Goal: Task Accomplishment & Management: Manage account settings

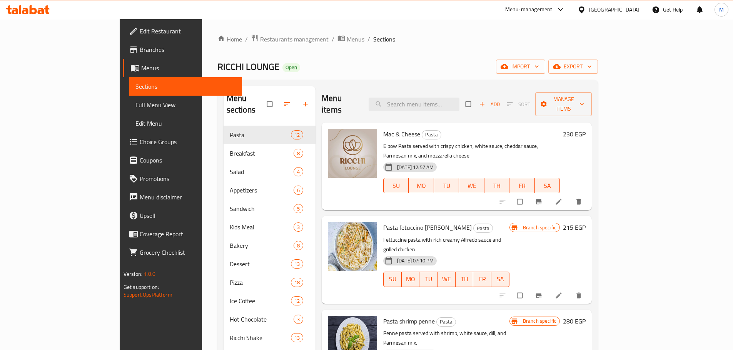
click at [260, 37] on span "Restaurants management" at bounding box center [294, 39] width 68 height 9
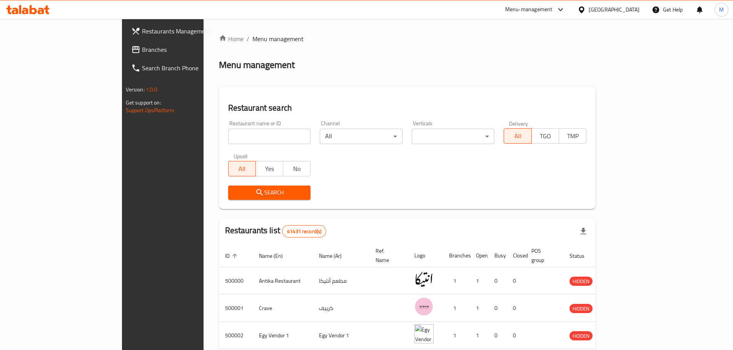
click at [639, 14] on div "[GEOGRAPHIC_DATA]" at bounding box center [608, 9] width 74 height 18
click at [635, 12] on div "[GEOGRAPHIC_DATA]" at bounding box center [613, 9] width 51 height 8
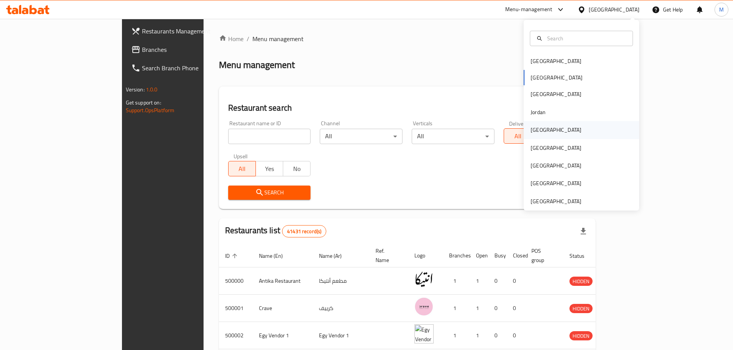
click at [543, 126] on div "[GEOGRAPHIC_DATA]" at bounding box center [555, 130] width 63 height 18
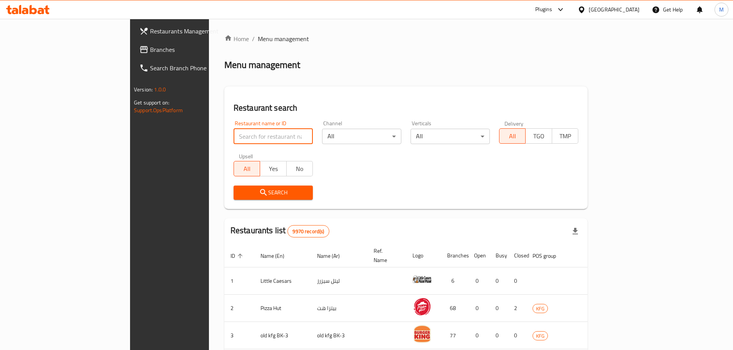
click at [233, 139] on input "search" at bounding box center [272, 136] width 79 height 15
paste input "Zaroub"
type input "Zaroub"
click button "Search" at bounding box center [272, 193] width 79 height 14
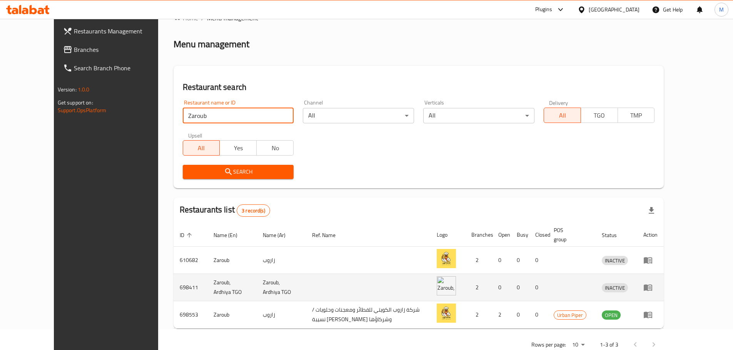
scroll to position [32, 0]
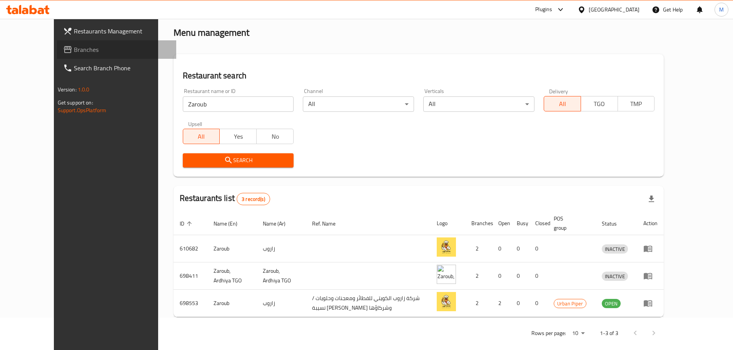
click at [74, 49] on span "Branches" at bounding box center [122, 49] width 96 height 9
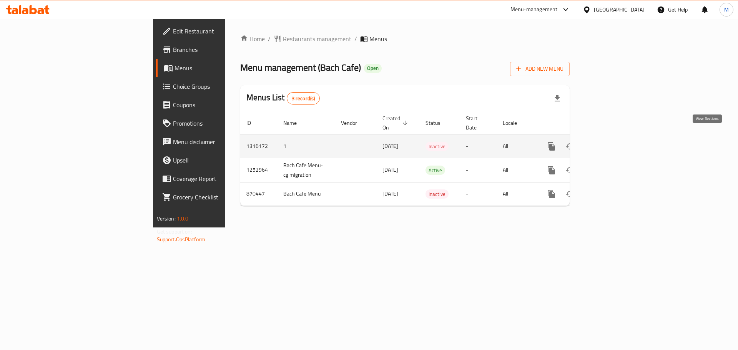
click at [612, 142] on icon "enhanced table" at bounding box center [607, 146] width 9 height 9
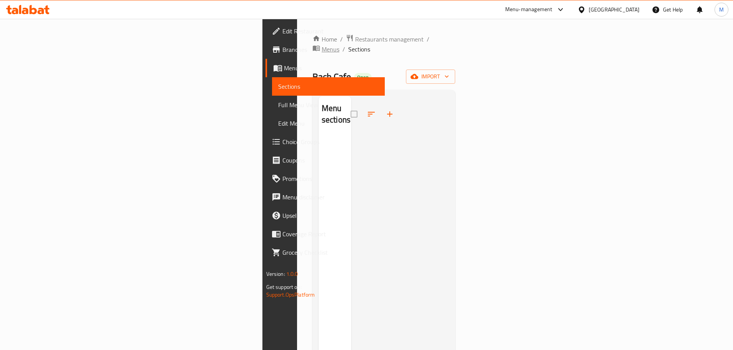
click at [312, 44] on icon "breadcrumb" at bounding box center [316, 48] width 8 height 8
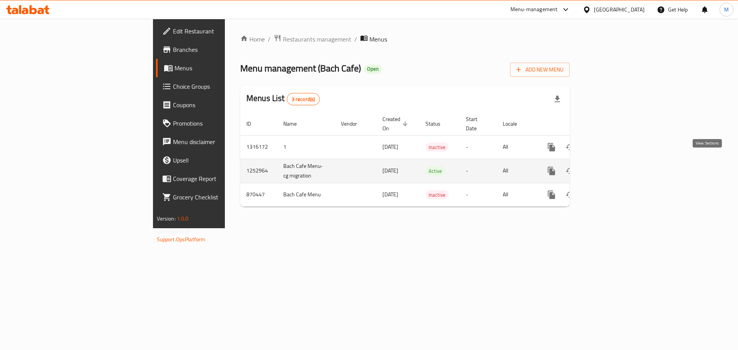
click at [616, 162] on link "enhanced table" at bounding box center [607, 171] width 18 height 18
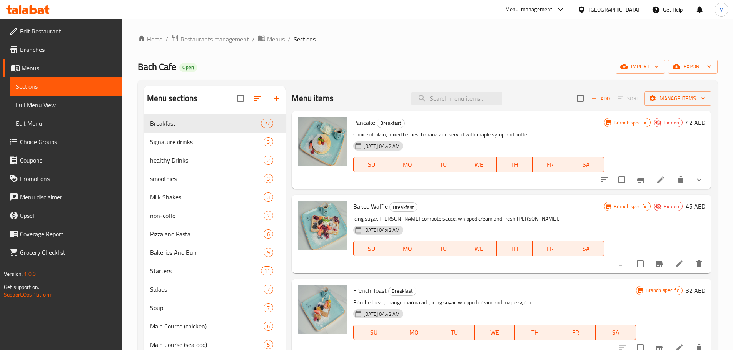
click at [455, 88] on div "Menu items Add Sort Manage items" at bounding box center [501, 98] width 420 height 25
click at [455, 99] on input "search" at bounding box center [456, 98] width 91 height 13
paste input "Pancake"
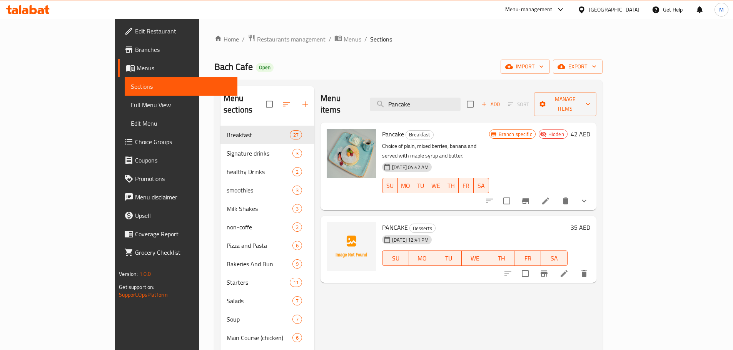
click at [470, 108] on div "Menu items Pancake Add Sort Manage items" at bounding box center [458, 104] width 276 height 37
click at [460, 99] on input "Pancake" at bounding box center [415, 104] width 91 height 13
paste input "Baked Waffl"
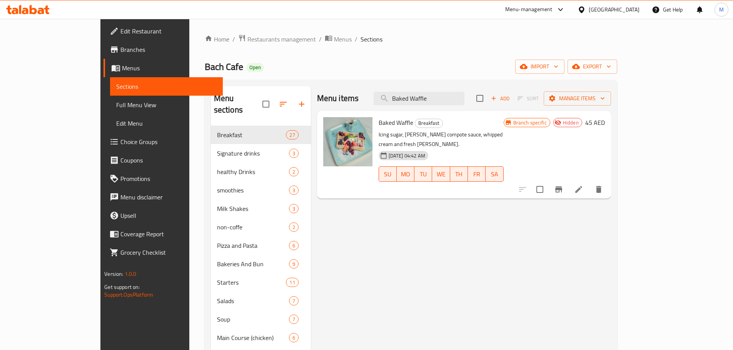
click at [471, 105] on div "Menu items Baked Waffle Add Sort Manage items" at bounding box center [464, 98] width 294 height 25
click at [464, 99] on input "Baked Waffle" at bounding box center [418, 98] width 91 height 13
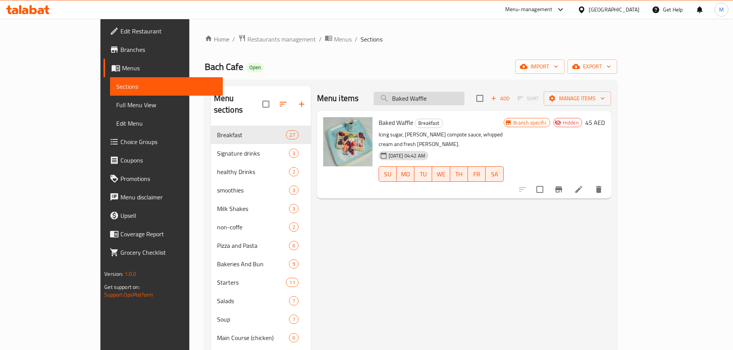
paste input "Fruit Platter"
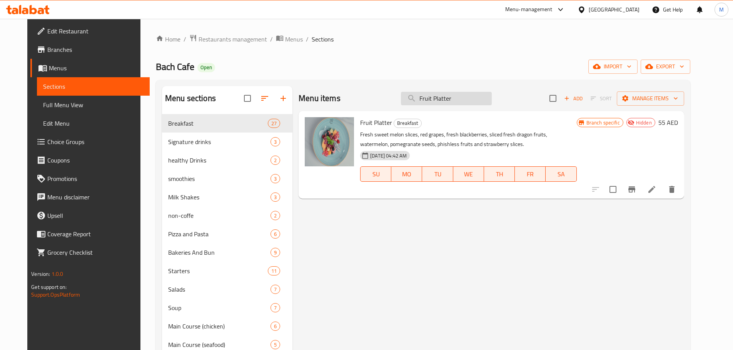
click at [489, 95] on input "Fruit Platter" at bounding box center [446, 98] width 91 height 13
paste input "Acai Bowl"
click at [489, 95] on input "Fruit Platter" at bounding box center [446, 98] width 91 height 13
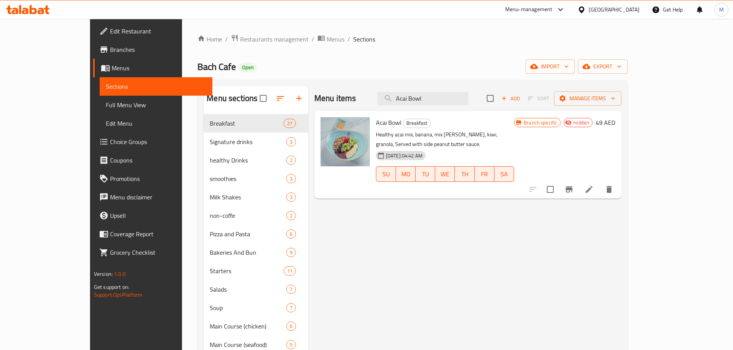
type input "Acai Bowl"
drag, startPoint x: 620, startPoint y: 2, endPoint x: 617, endPoint y: 5, distance: 4.6
click at [620, 2] on div "[GEOGRAPHIC_DATA]" at bounding box center [608, 9] width 74 height 18
click at [617, 5] on div "[GEOGRAPHIC_DATA]" at bounding box center [613, 9] width 51 height 8
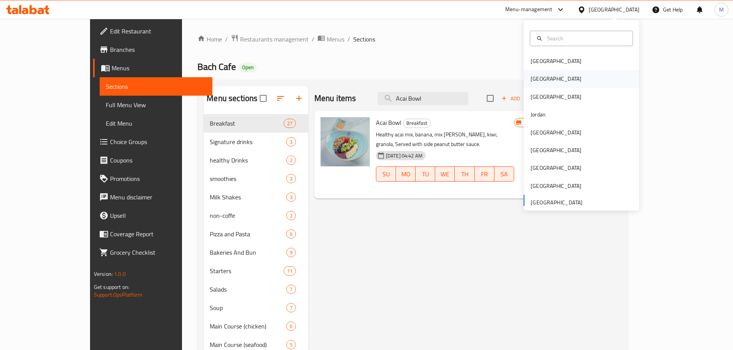
click at [532, 82] on div "[GEOGRAPHIC_DATA]" at bounding box center [555, 79] width 51 height 8
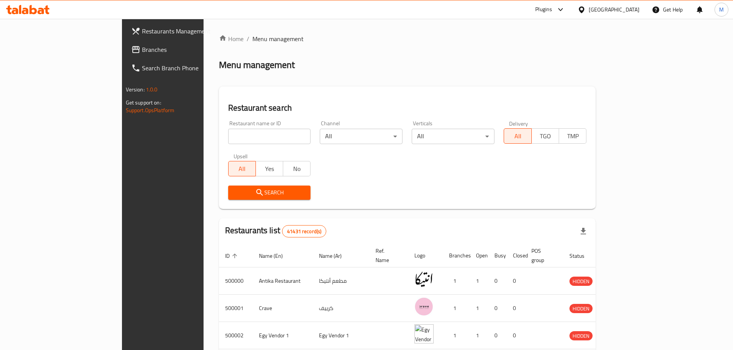
click at [228, 137] on input "search" at bounding box center [269, 136] width 83 height 15
paste input "lounge store"
type input "lounge store"
click button "Search" at bounding box center [269, 193] width 83 height 14
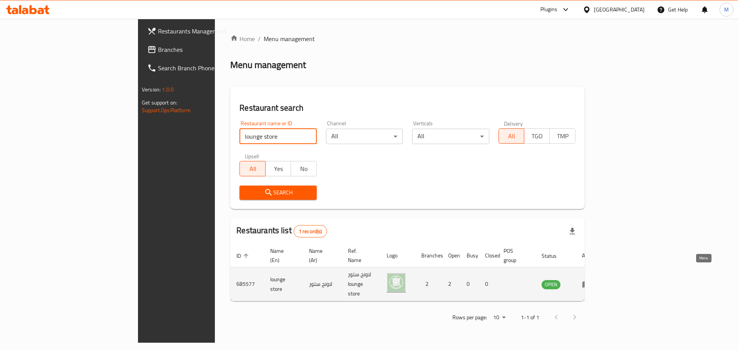
click at [591, 282] on icon "enhanced table" at bounding box center [587, 285] width 8 height 7
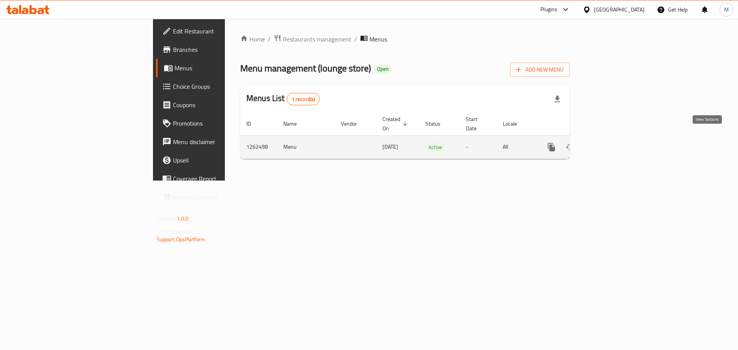
click at [612, 143] on icon "enhanced table" at bounding box center [607, 147] width 9 height 9
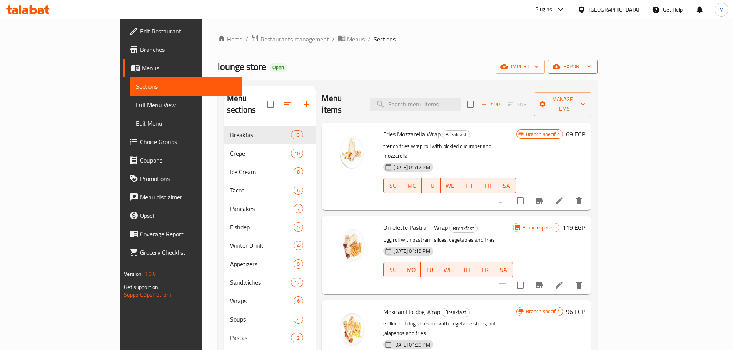
click at [560, 69] on icon "button" at bounding box center [556, 66] width 8 height 5
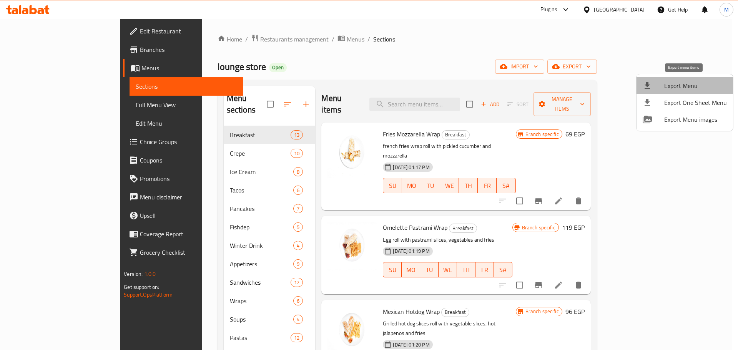
click at [690, 87] on span "Export Menu" at bounding box center [696, 85] width 63 height 9
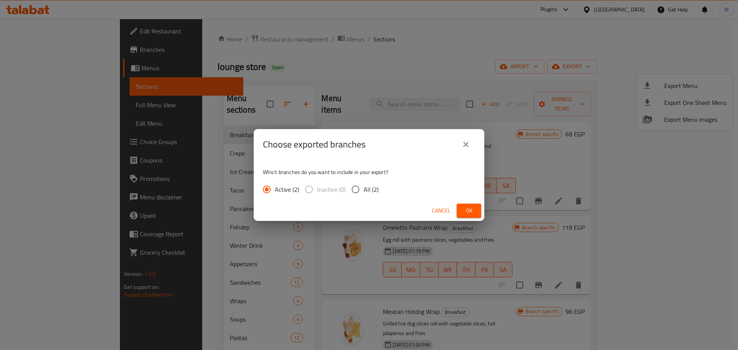
click at [483, 204] on div "Cancel Ok" at bounding box center [369, 211] width 231 height 20
click at [474, 210] on span "Ok" at bounding box center [469, 211] width 12 height 10
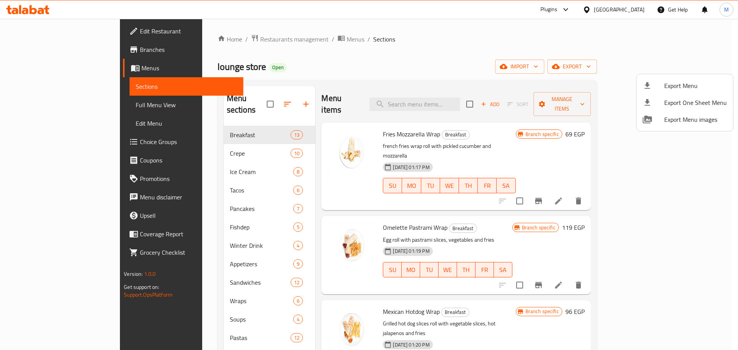
click at [448, 95] on div at bounding box center [369, 175] width 738 height 350
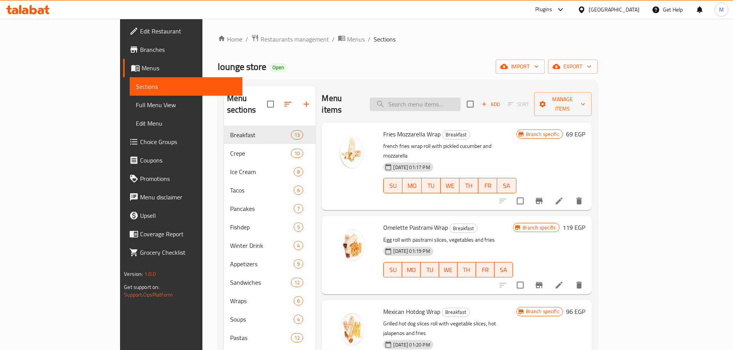
click at [460, 99] on input "search" at bounding box center [415, 104] width 91 height 13
paste input "Roll Nutella"
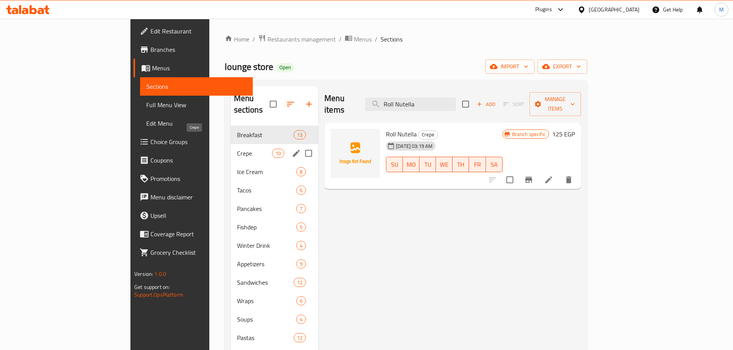
type input "Roll Nutella"
click at [237, 149] on span "Crepe" at bounding box center [254, 153] width 35 height 9
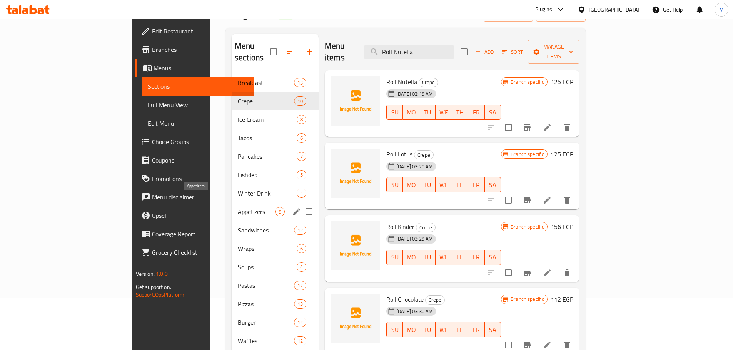
scroll to position [77, 0]
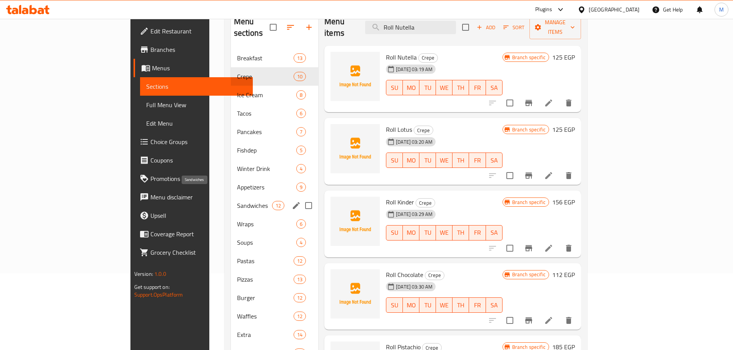
click at [237, 183] on span "Appetizers" at bounding box center [266, 187] width 59 height 9
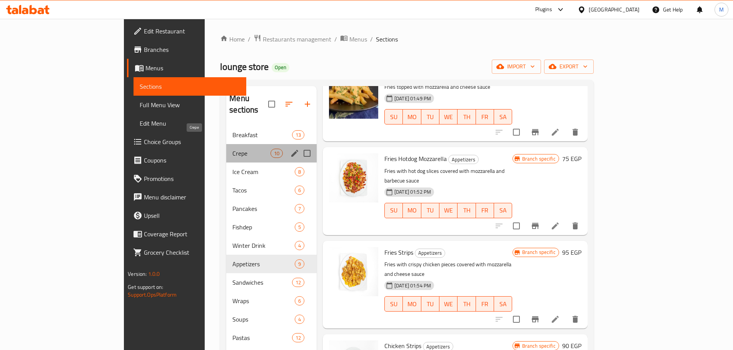
click at [232, 149] on span "Crepe" at bounding box center [251, 153] width 38 height 9
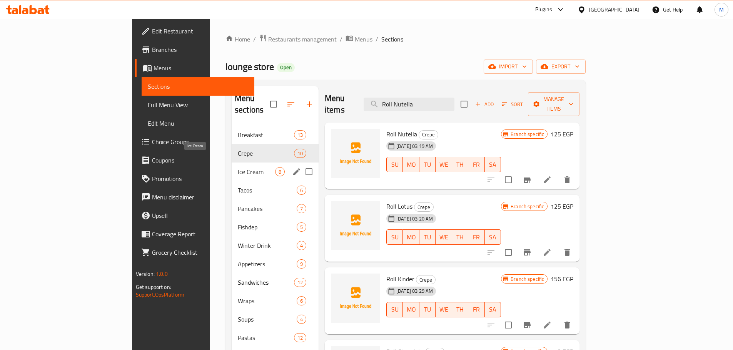
click at [238, 167] on span "Ice Cream" at bounding box center [256, 171] width 37 height 9
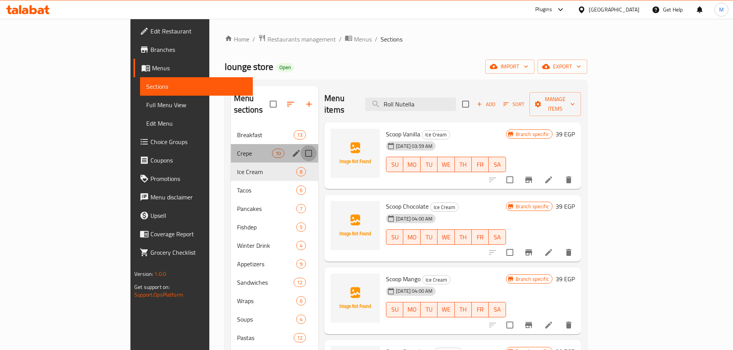
click at [300, 145] on input "Menu sections" at bounding box center [308, 153] width 16 height 16
checkbox input "true"
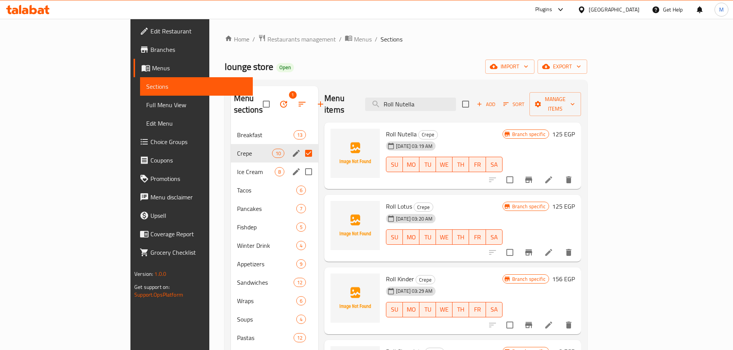
click at [300, 164] on input "Menu sections" at bounding box center [308, 172] width 16 height 16
checkbox input "true"
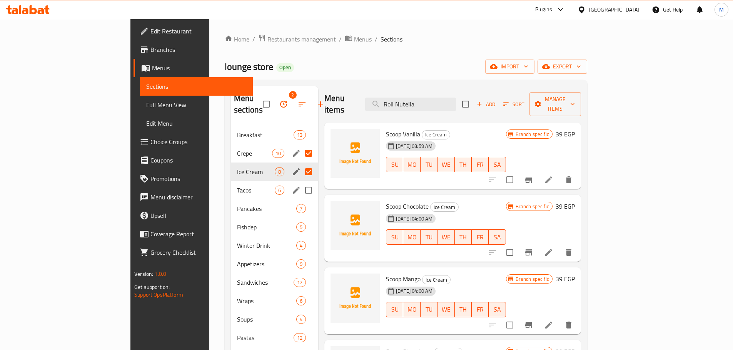
click at [237, 186] on span "Tacos" at bounding box center [256, 190] width 38 height 9
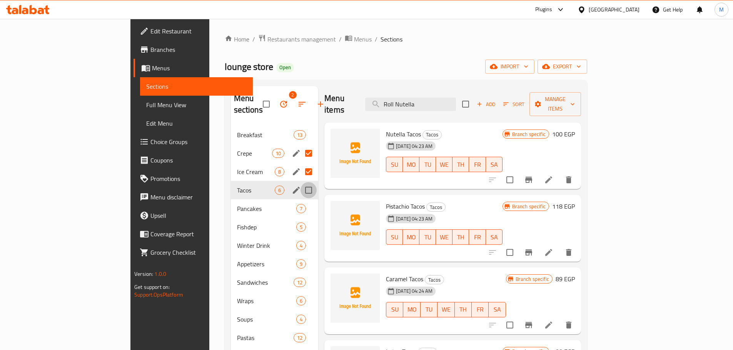
click at [300, 182] on input "Menu sections" at bounding box center [308, 190] width 16 height 16
checkbox input "true"
click at [237, 204] on span "Pancakes" at bounding box center [256, 208] width 38 height 9
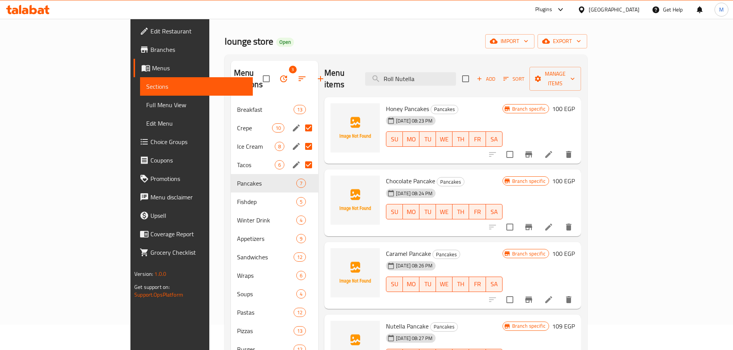
scroll to position [38, 0]
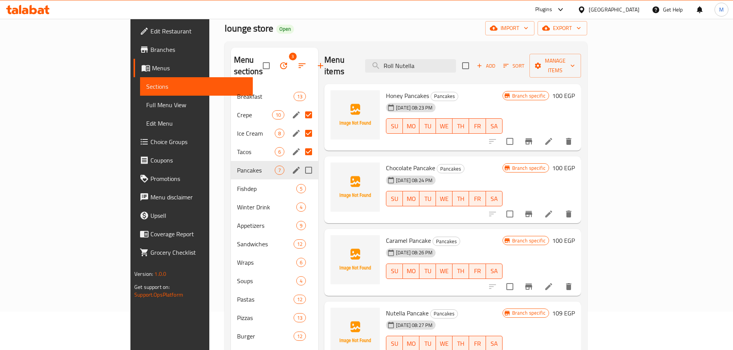
click at [300, 162] on input "Menu sections" at bounding box center [308, 170] width 16 height 16
checkbox input "true"
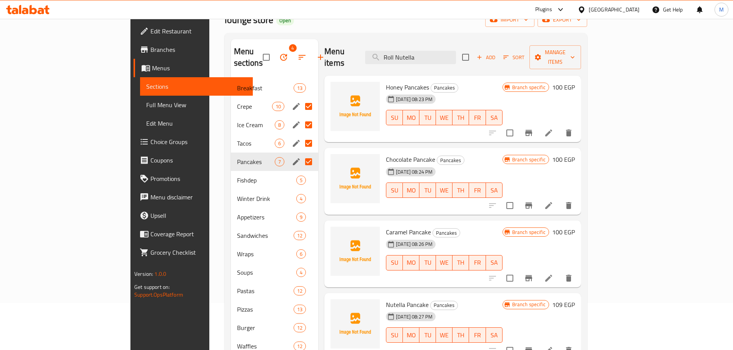
scroll to position [0, 0]
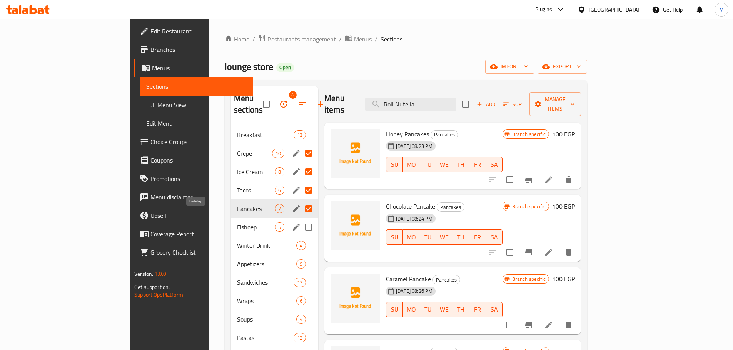
click at [237, 223] on span "Fishdep" at bounding box center [256, 227] width 38 height 9
click at [300, 219] on input "Menu sections" at bounding box center [308, 227] width 16 height 16
checkbox input "true"
